Goal: Information Seeking & Learning: Learn about a topic

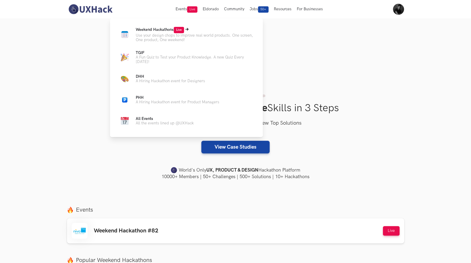
click at [162, 34] on p "Use your design chops to improve real world products. One screen, One product, …" at bounding box center [195, 37] width 119 height 9
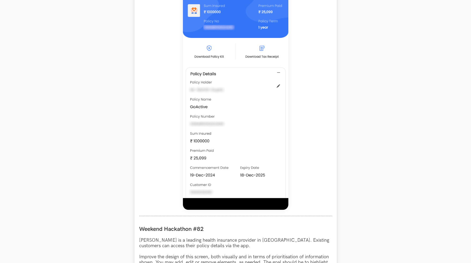
scroll to position [82, 0]
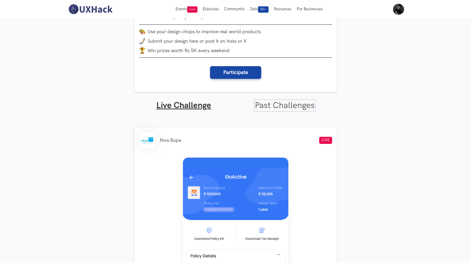
click at [279, 107] on link "Past Challenges" at bounding box center [285, 105] width 60 height 10
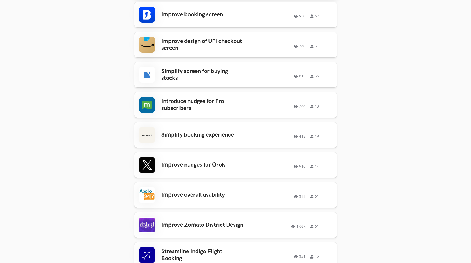
scroll to position [915, 0]
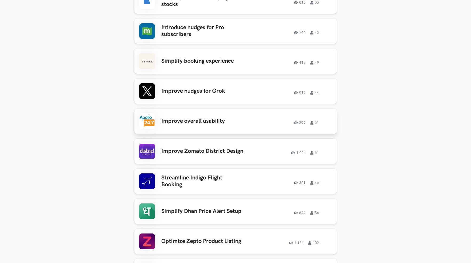
click at [211, 118] on h3 "Improve overall usability" at bounding box center [202, 121] width 82 height 7
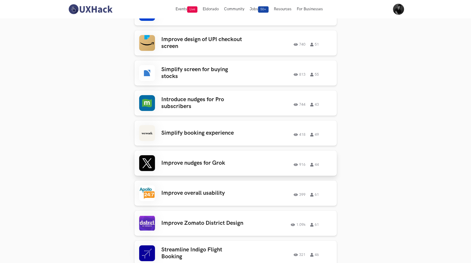
scroll to position [803, 0]
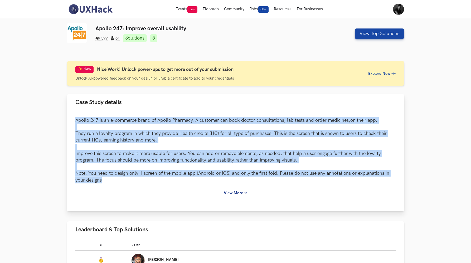
drag, startPoint x: 75, startPoint y: 120, endPoint x: 217, endPoint y: 182, distance: 154.4
click at [217, 182] on p "Apollo 247 is an e-commerce brand of Apollo Pharmacy. A customer can book docto…" at bounding box center [235, 150] width 321 height 66
click at [80, 121] on p "Apollo 247 is an e-commerce brand of Apollo Pharmacy. A customer can book docto…" at bounding box center [235, 150] width 321 height 66
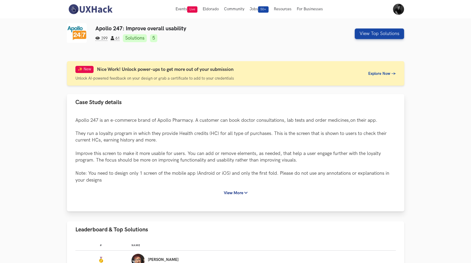
click at [76, 120] on p "Apollo 247 is an e-commerce brand of Apollo Pharmacy. A customer can book docto…" at bounding box center [235, 150] width 321 height 66
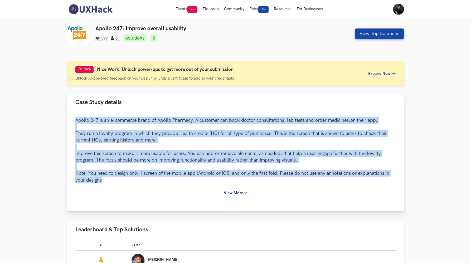
drag, startPoint x: 76, startPoint y: 120, endPoint x: 171, endPoint y: 183, distance: 113.5
click at [171, 183] on p "Apollo 247 is an e-commerce brand of Apollo Pharmacy. A customer can book docto…" at bounding box center [235, 150] width 321 height 66
click at [245, 194] on icon at bounding box center [245, 192] width 3 height 3
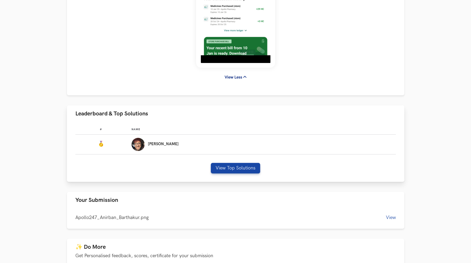
scroll to position [306, 0]
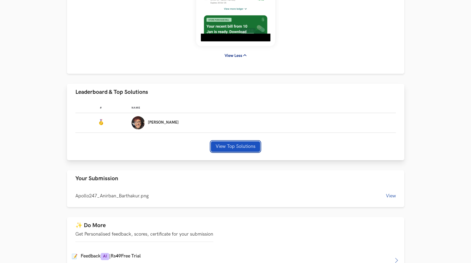
click at [229, 145] on button "View Top Solutions" at bounding box center [235, 146] width 49 height 11
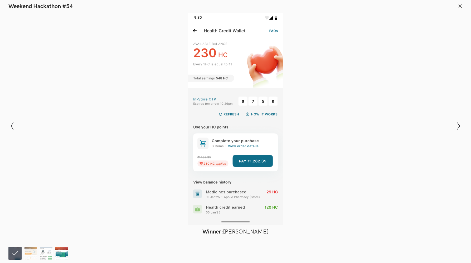
click at [61, 254] on img at bounding box center [61, 253] width 13 height 13
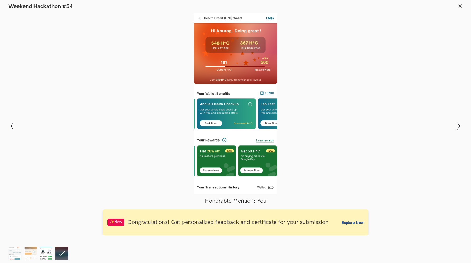
click at [41, 254] on img at bounding box center [46, 253] width 13 height 13
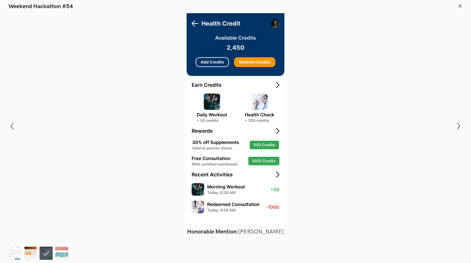
click at [33, 254] on img at bounding box center [30, 253] width 13 height 13
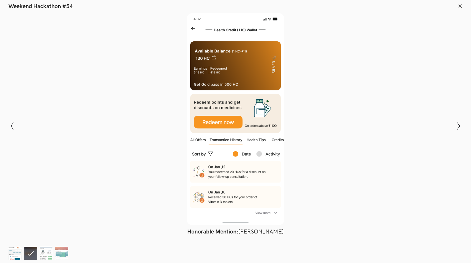
click at [17, 251] on img at bounding box center [14, 253] width 13 height 13
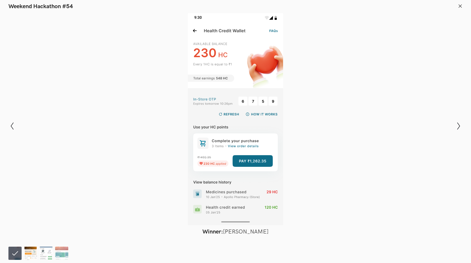
click at [33, 255] on img at bounding box center [30, 253] width 13 height 13
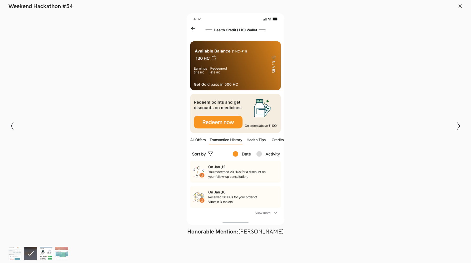
click at [47, 254] on img at bounding box center [46, 253] width 13 height 13
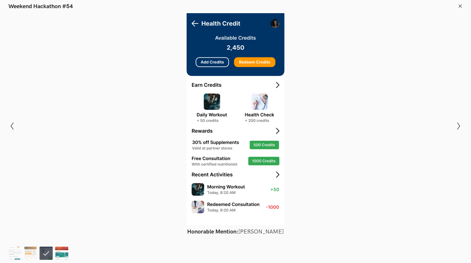
click at [58, 254] on img at bounding box center [61, 253] width 13 height 13
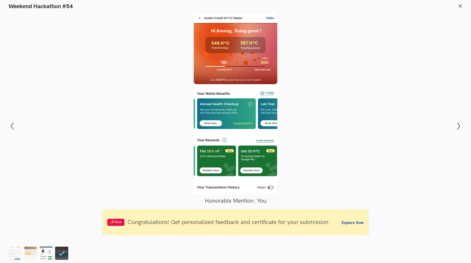
click at [49, 253] on img at bounding box center [46, 253] width 13 height 13
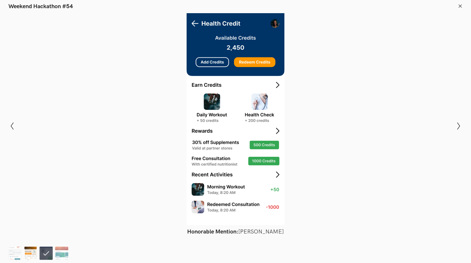
click at [33, 252] on img at bounding box center [30, 253] width 13 height 13
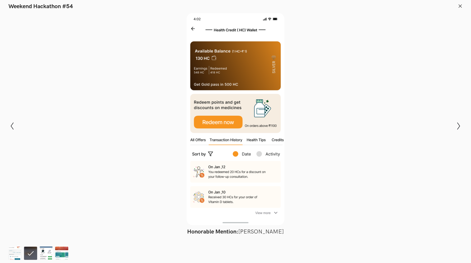
click at [194, 29] on div at bounding box center [235, 119] width 433 height 212
click at [61, 252] on img at bounding box center [61, 253] width 13 height 13
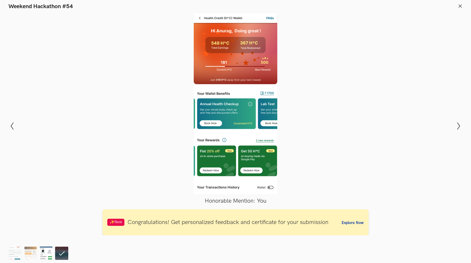
click at [47, 250] on img at bounding box center [46, 253] width 13 height 13
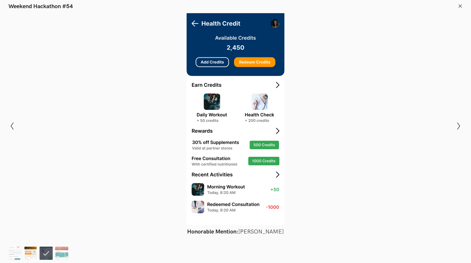
click at [33, 249] on img at bounding box center [30, 253] width 13 height 13
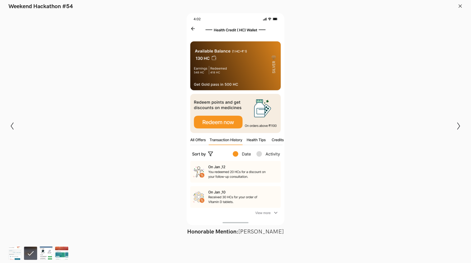
scroll to position [126, 0]
click at [12, 127] on icon at bounding box center [12, 125] width 3 height 7
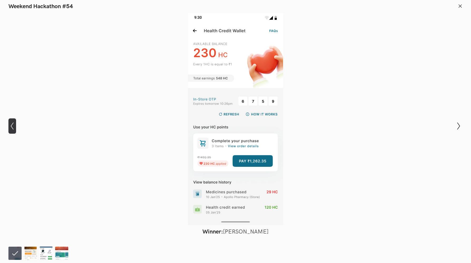
click at [12, 127] on icon at bounding box center [12, 125] width 3 height 7
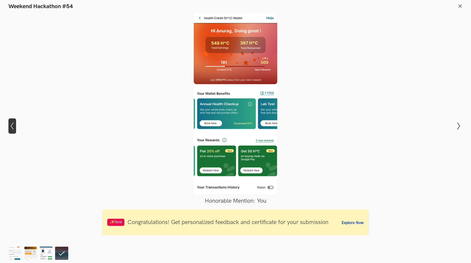
click at [12, 127] on icon at bounding box center [12, 125] width 3 height 7
click at [460, 7] on icon at bounding box center [460, 6] width 5 height 5
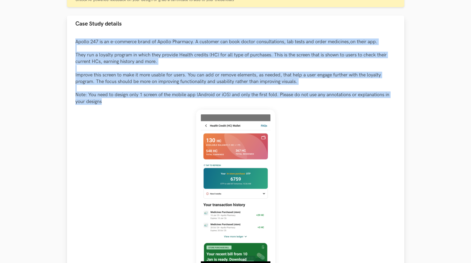
scroll to position [88, 0]
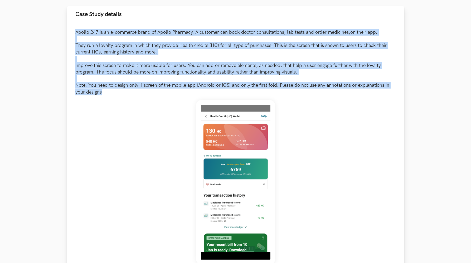
copy p "Apollo 247 is an e-commerce brand of Apollo Pharmacy. A customer can book docto…"
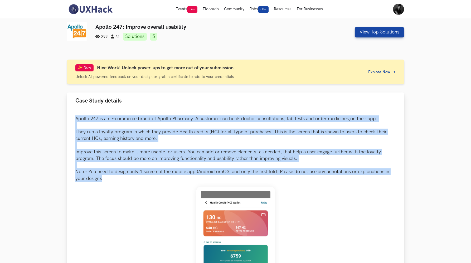
scroll to position [0, 0]
